Goal: Information Seeking & Learning: Learn about a topic

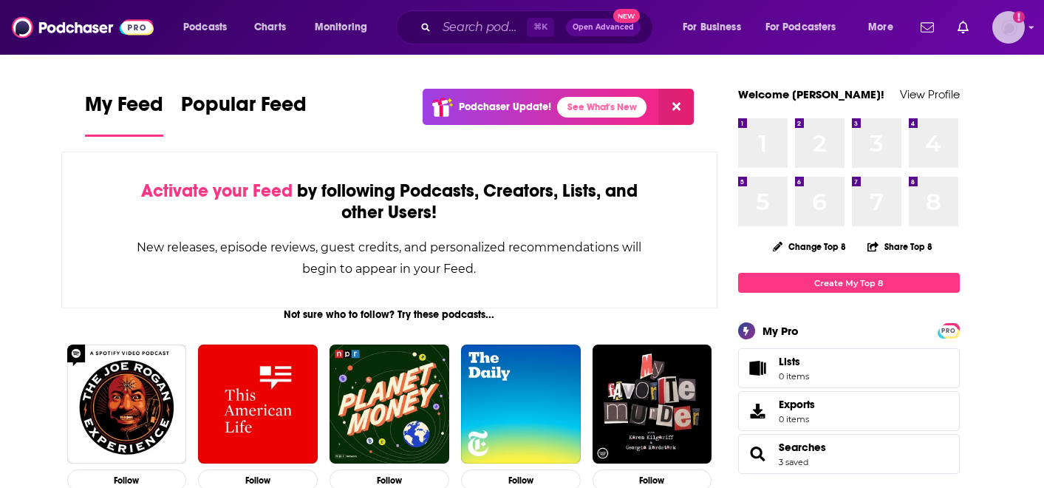
click at [1013, 17] on img "Logged in as christina_epic" at bounding box center [1009, 27] width 33 height 33
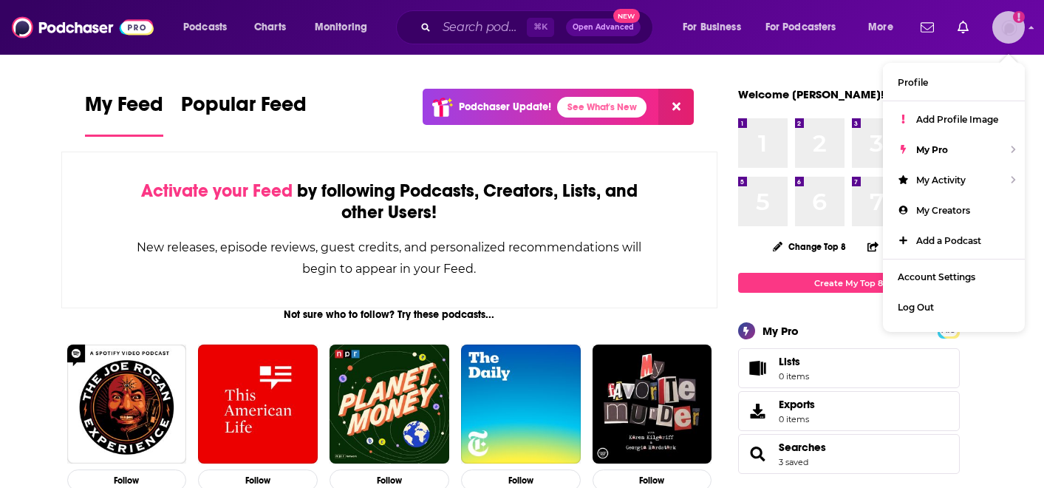
click at [1013, 17] on img "Logged in as christina_epic" at bounding box center [1009, 27] width 33 height 33
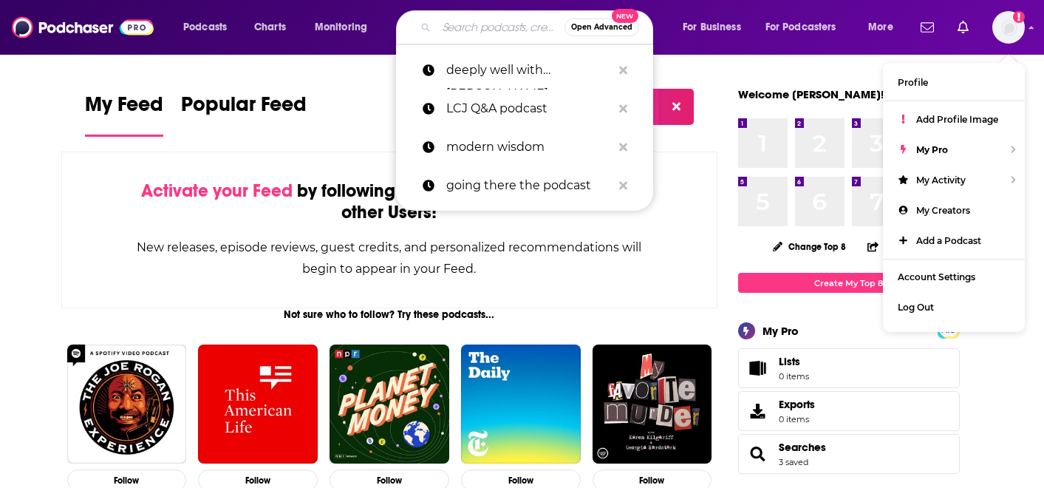
click at [494, 24] on input "Search podcasts, credits, & more..." at bounding box center [501, 28] width 128 height 24
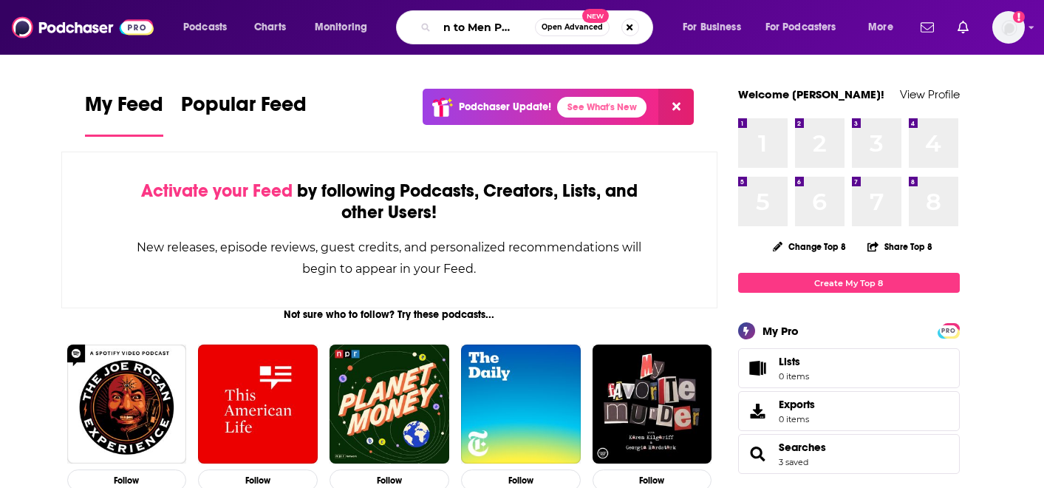
scroll to position [0, 21]
type input "Man to Men Podcast"
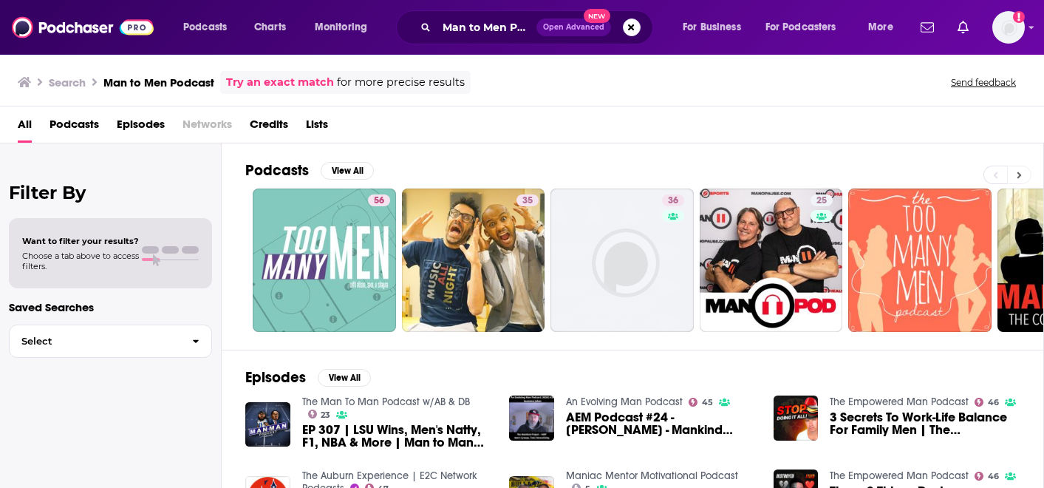
click at [1022, 174] on icon at bounding box center [1019, 175] width 5 height 10
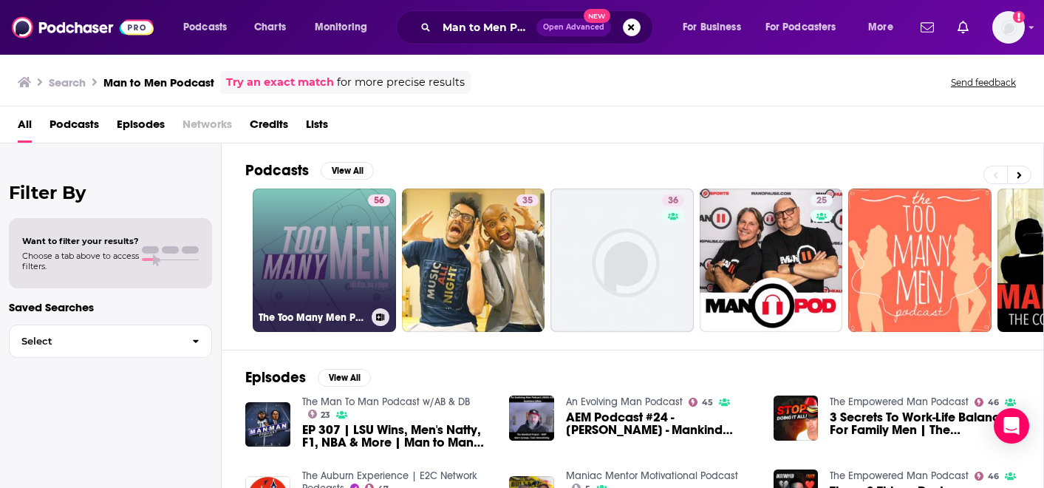
click at [340, 288] on link "56 The Too Many Men Podcast" at bounding box center [324, 259] width 143 height 143
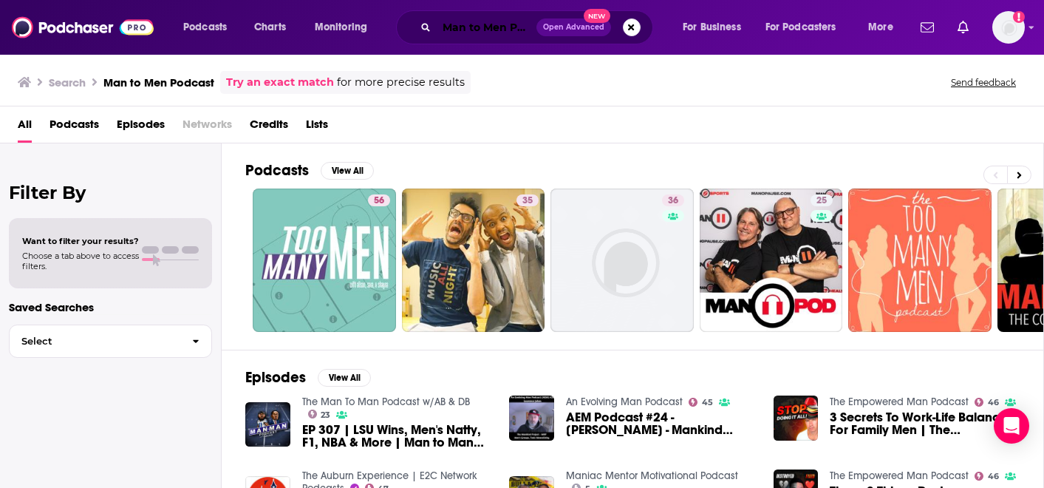
click at [514, 29] on input "Man to Men Podcast" at bounding box center [487, 28] width 100 height 24
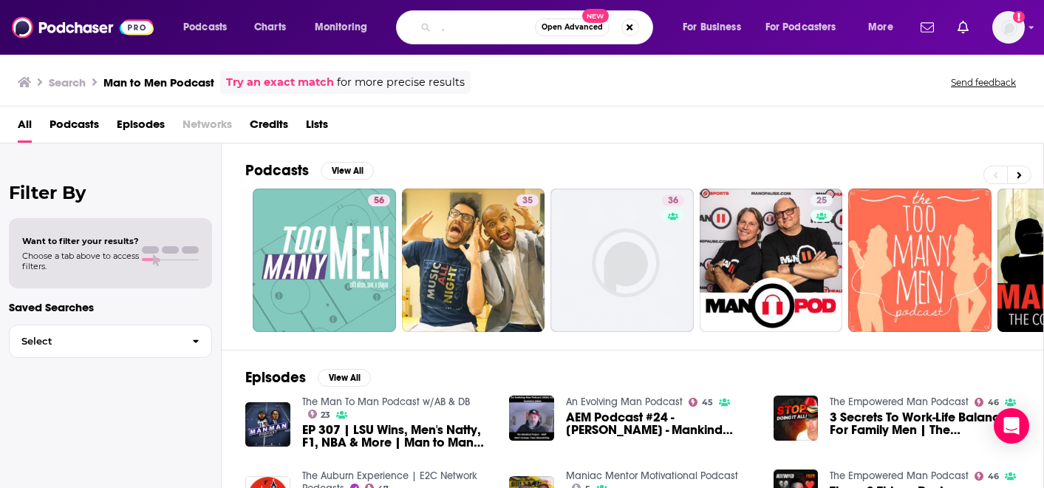
scroll to position [0, 96]
type input "Man to Men Podcast beta upsilon"
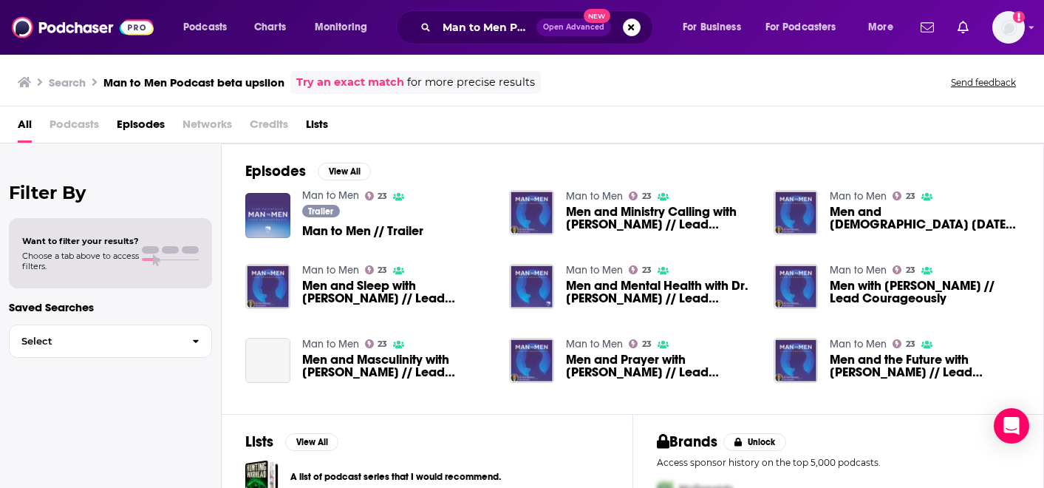
click at [344, 196] on link "Man to Men" at bounding box center [330, 195] width 57 height 13
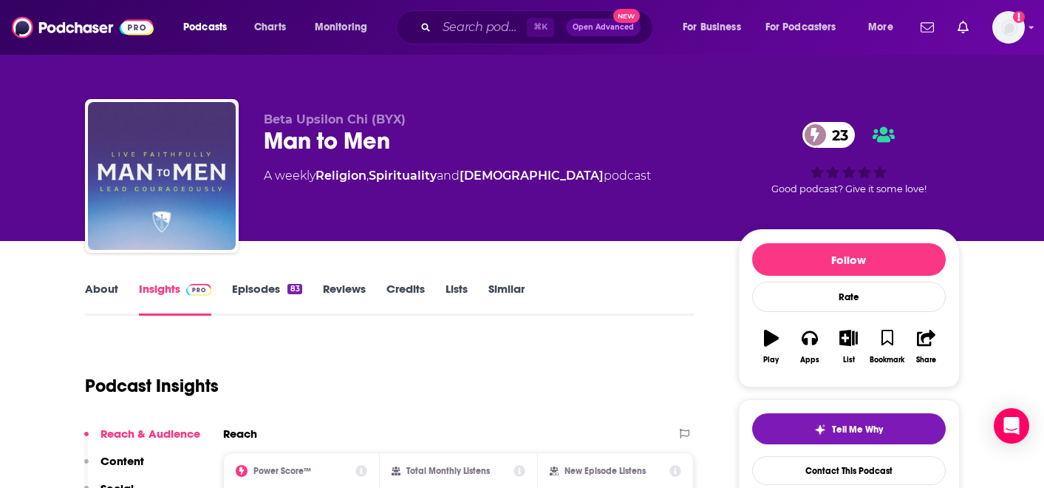
click at [99, 288] on link "About" at bounding box center [101, 299] width 33 height 34
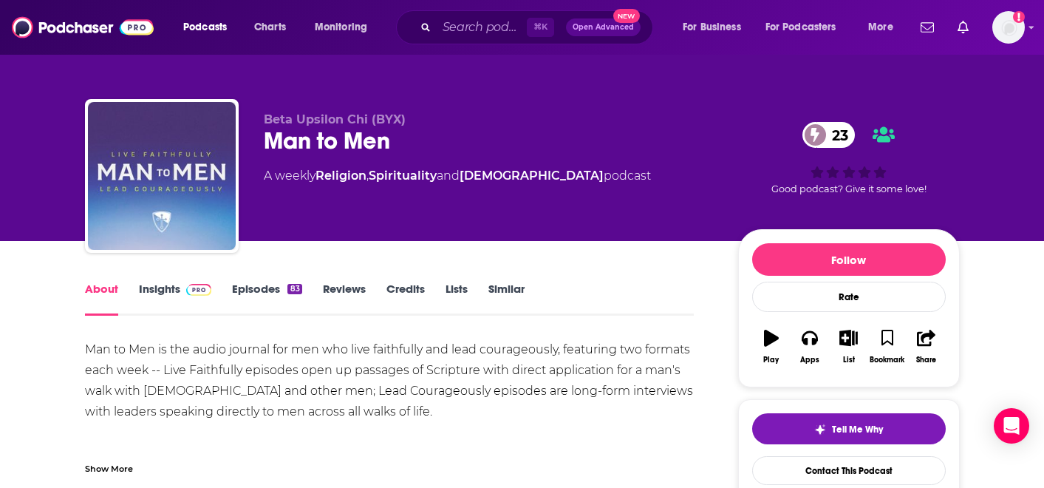
click at [167, 290] on link "Insights" at bounding box center [175, 299] width 73 height 34
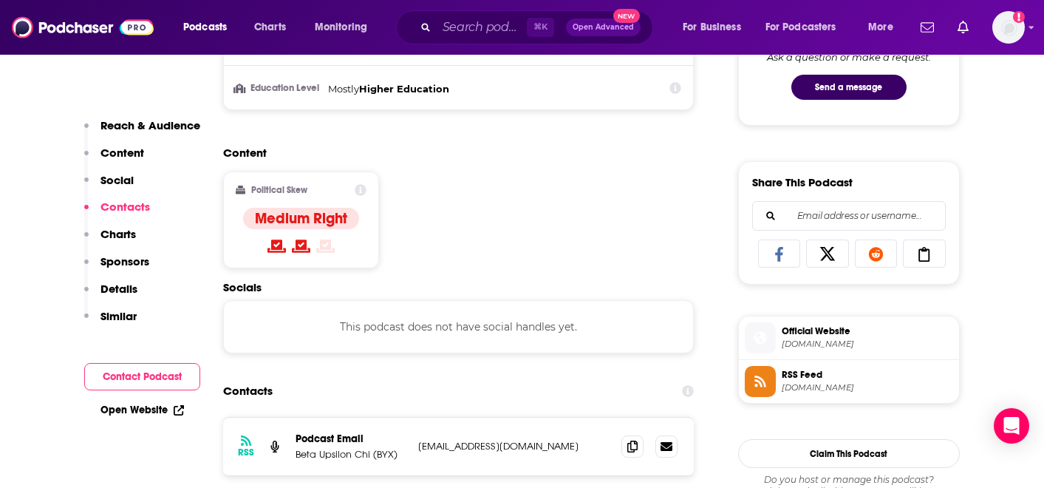
scroll to position [812, 0]
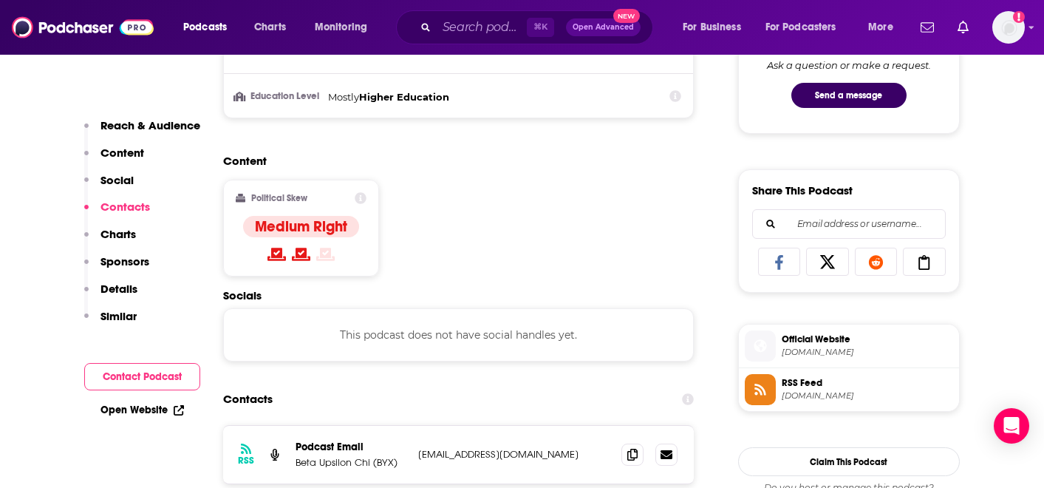
click at [771, 259] on icon at bounding box center [779, 262] width 41 height 15
